Goal: Complete application form

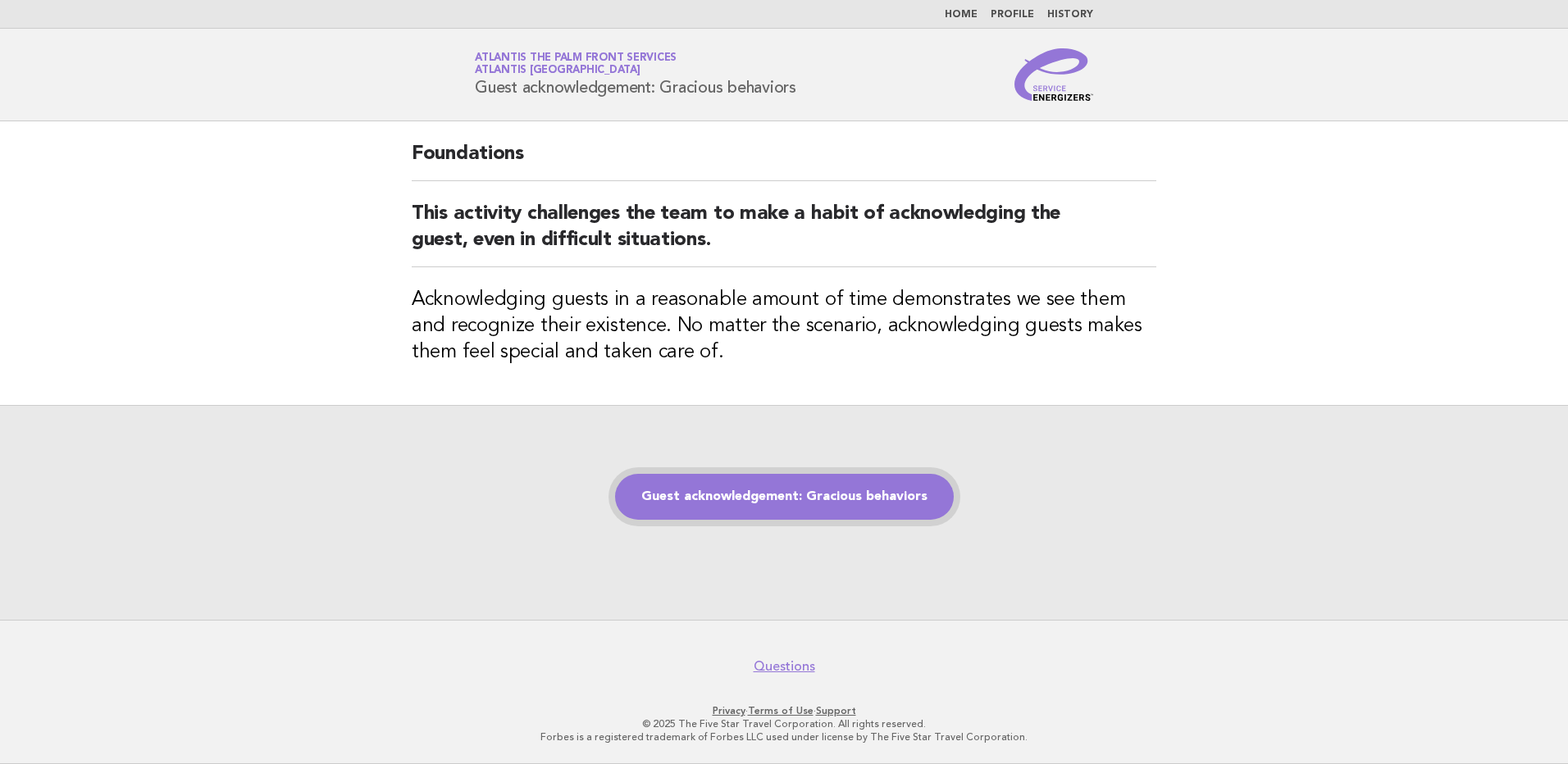
click at [753, 495] on link "Guest acknowledgement: Gracious behaviors" at bounding box center [784, 496] width 338 height 46
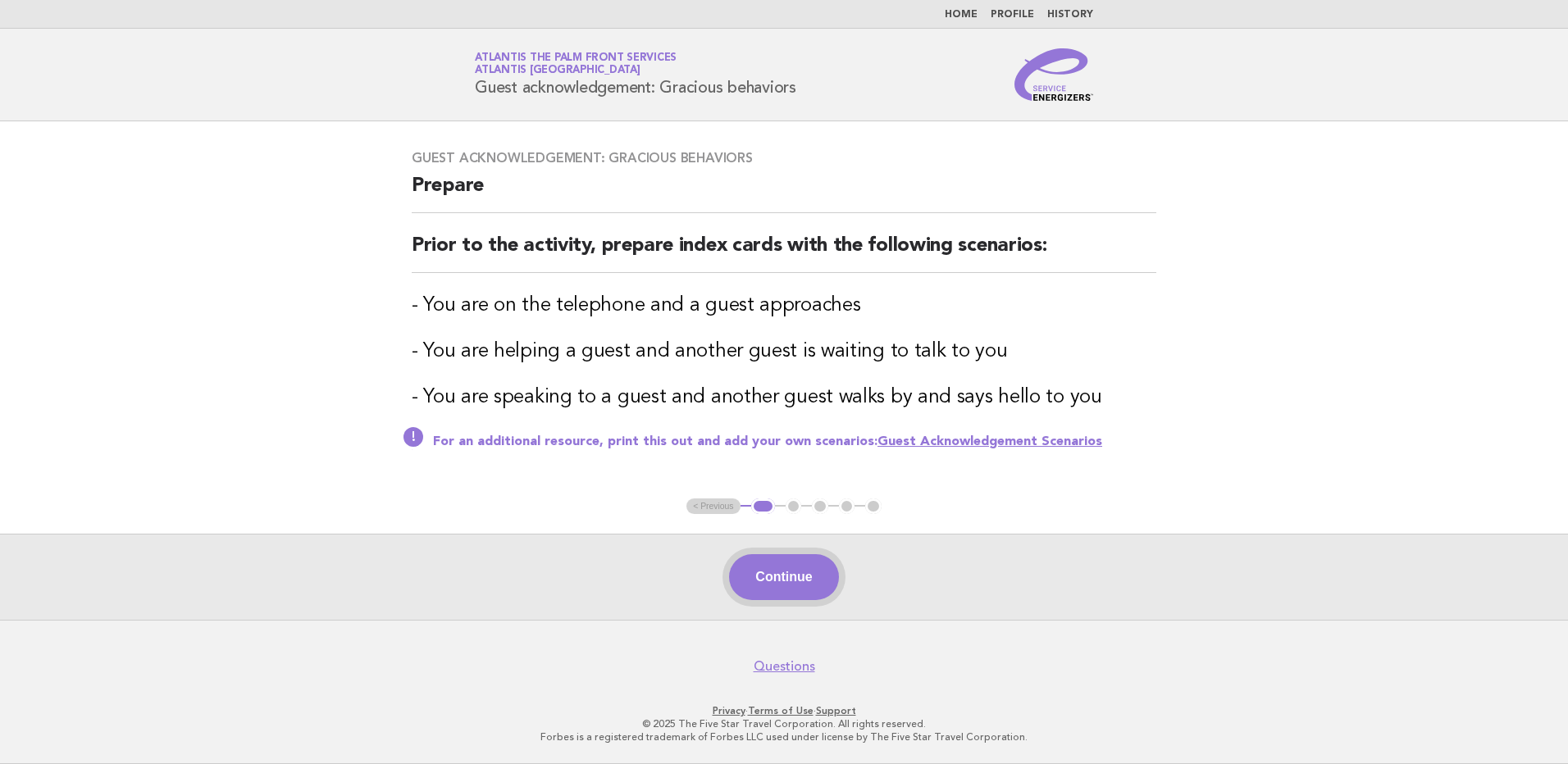
click at [787, 585] on button "Continue" at bounding box center [783, 577] width 109 height 46
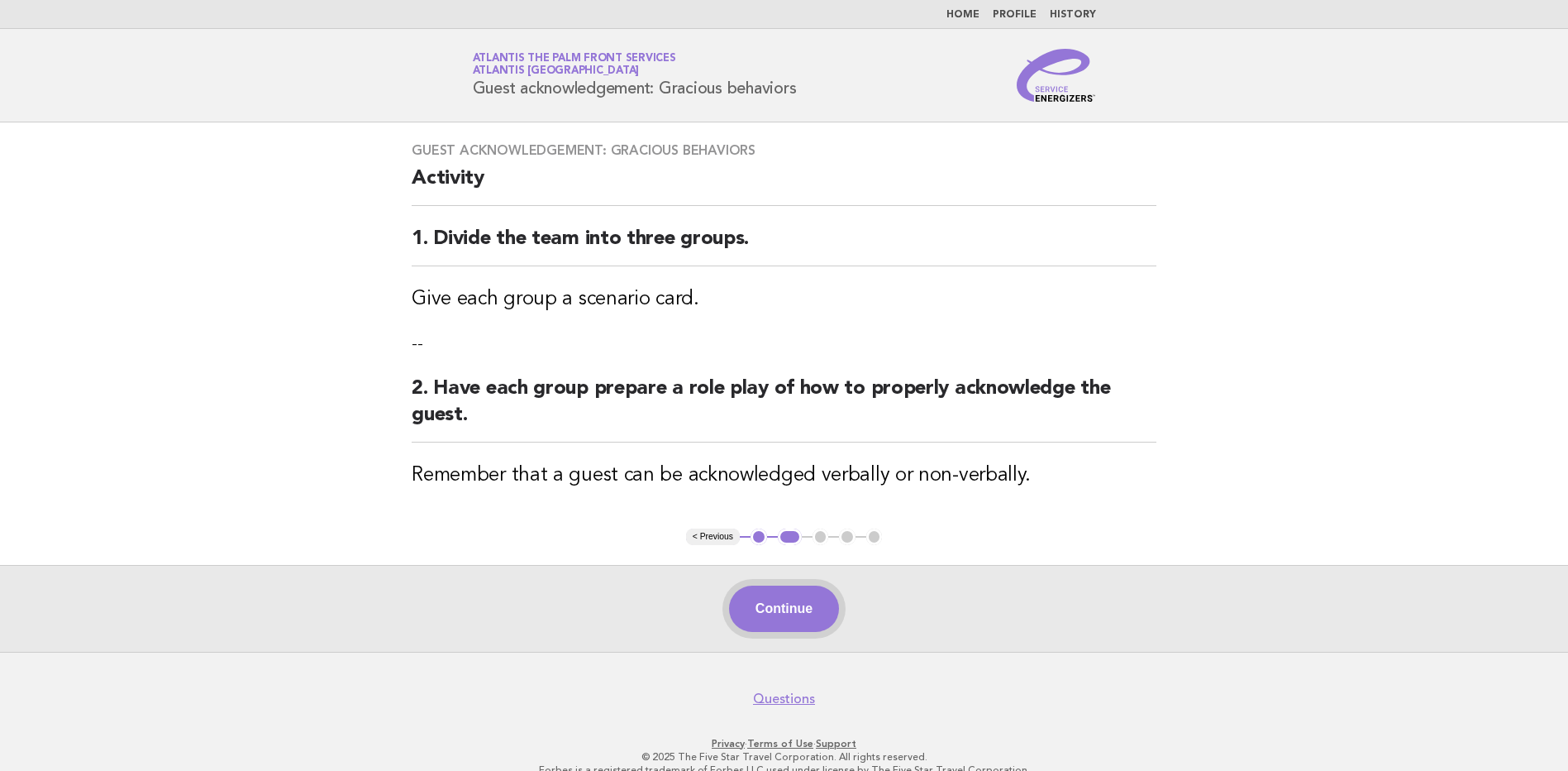
click at [780, 605] on button "Continue" at bounding box center [784, 609] width 110 height 46
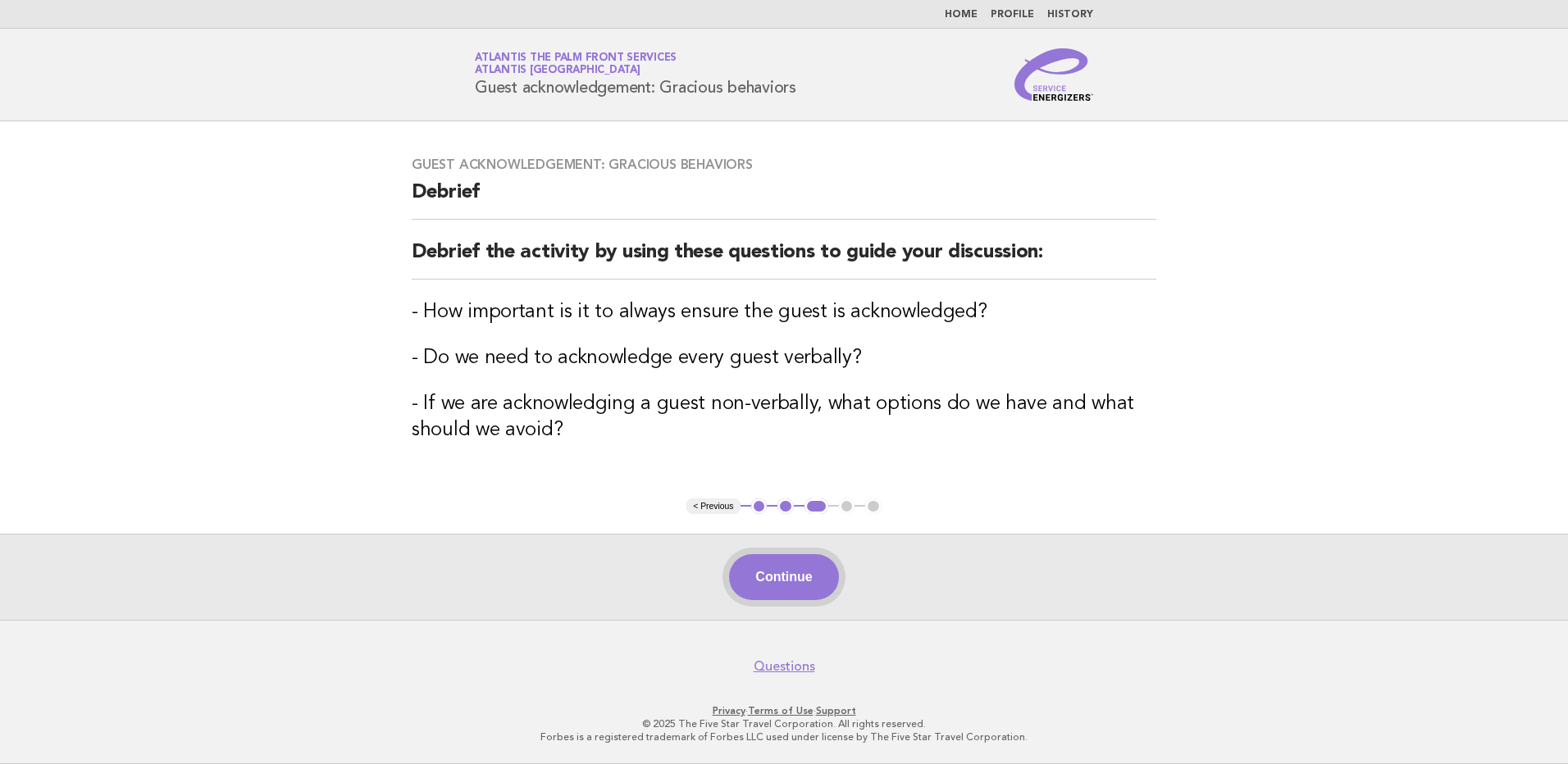
click at [772, 587] on button "Continue" at bounding box center [783, 577] width 109 height 46
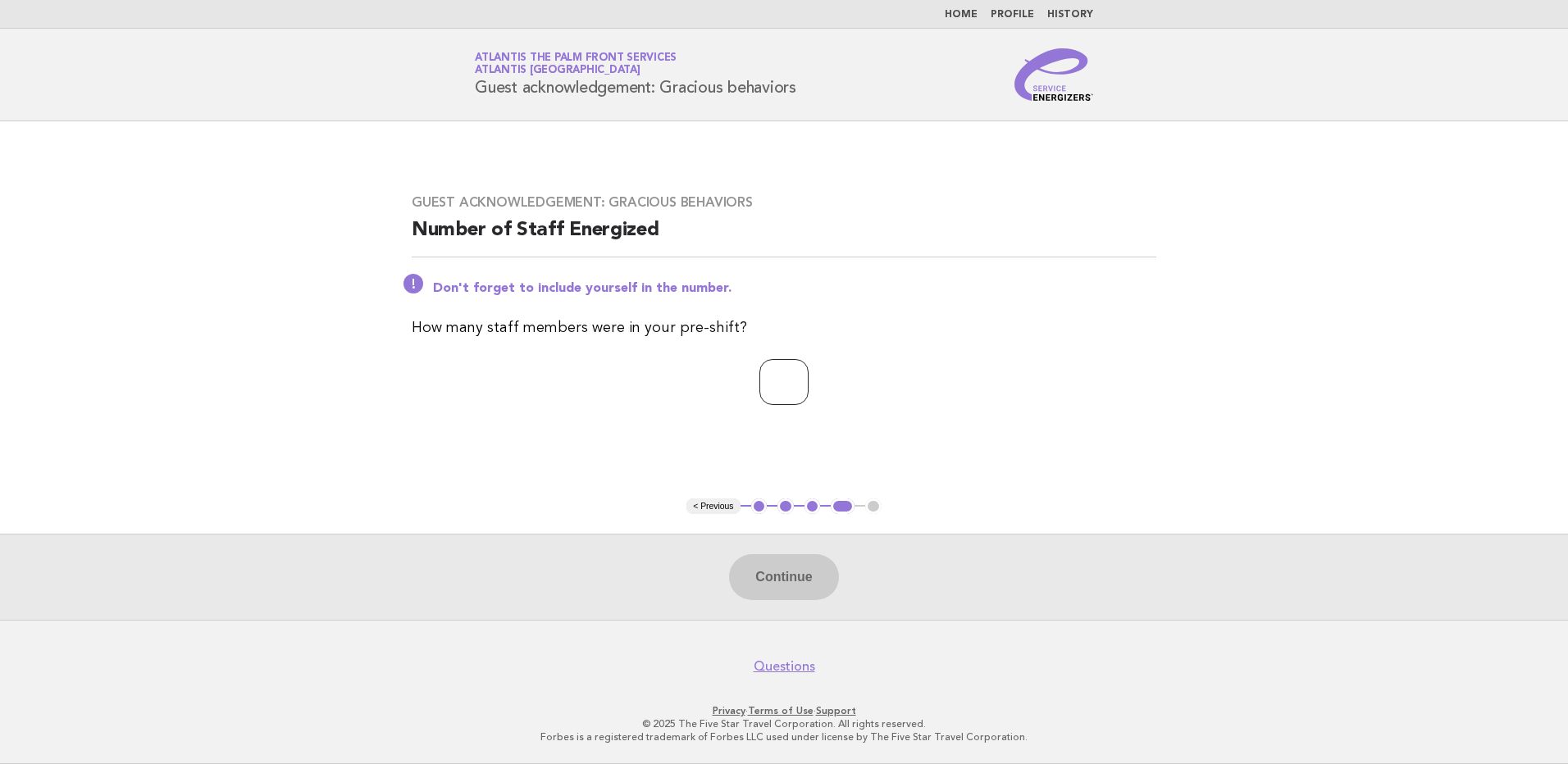
click at [787, 393] on input "number" at bounding box center [784, 382] width 49 height 46
type input "**"
drag, startPoint x: 730, startPoint y: 564, endPoint x: 849, endPoint y: 610, distance: 127.6
click at [730, 564] on button "Continue" at bounding box center [783, 577] width 109 height 46
